Goal: Find specific page/section: Find specific page/section

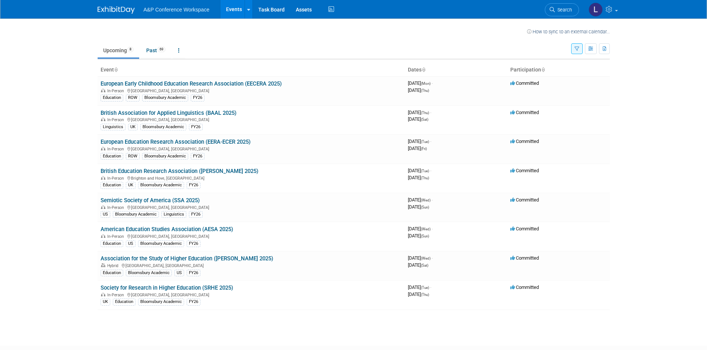
click at [576, 55] on div "Show: All Events Just My Events Only show events that I am tagged in (as attend…" at bounding box center [590, 47] width 39 height 24
click at [577, 51] on icon "button" at bounding box center [576, 49] width 5 height 5
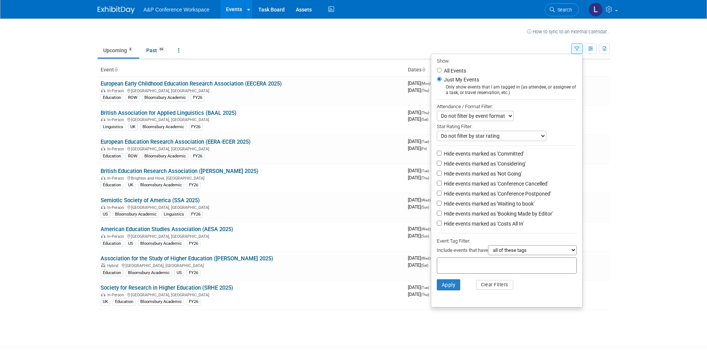
click at [450, 69] on label "All Events" at bounding box center [454, 70] width 24 height 5
click at [441, 69] on input "All Events" at bounding box center [439, 70] width 5 height 5
radio input "true"
click at [552, 254] on select "all of these tags any one of these tags only and exactly these specific tags" at bounding box center [532, 251] width 89 height 10
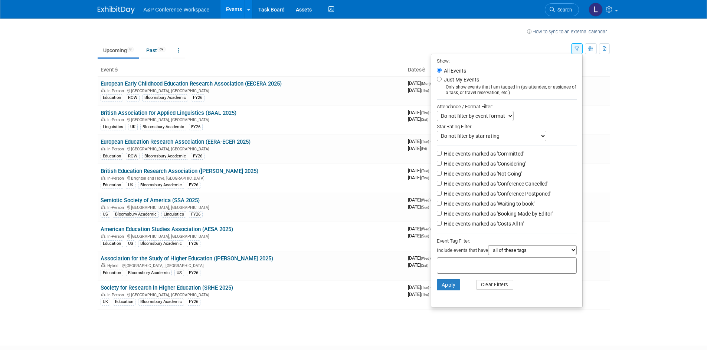
click at [437, 270] on div at bounding box center [507, 266] width 140 height 16
type input "I"
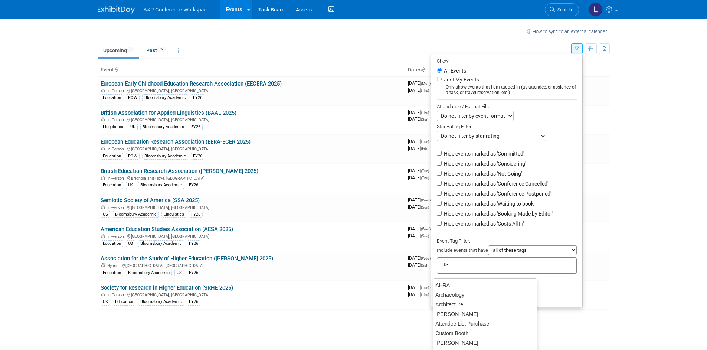
type input "HIST"
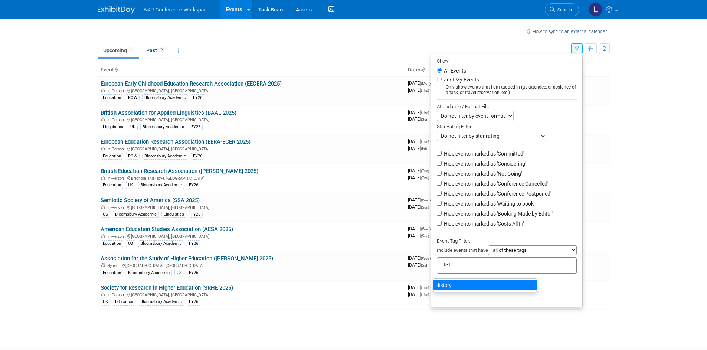
click at [442, 288] on div "History" at bounding box center [485, 285] width 104 height 10
type input "History"
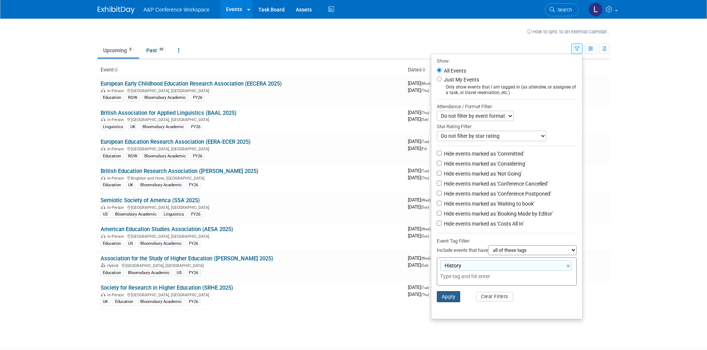
click at [441, 300] on button "Apply" at bounding box center [449, 297] width 24 height 11
